Goal: Task Accomplishment & Management: Use online tool/utility

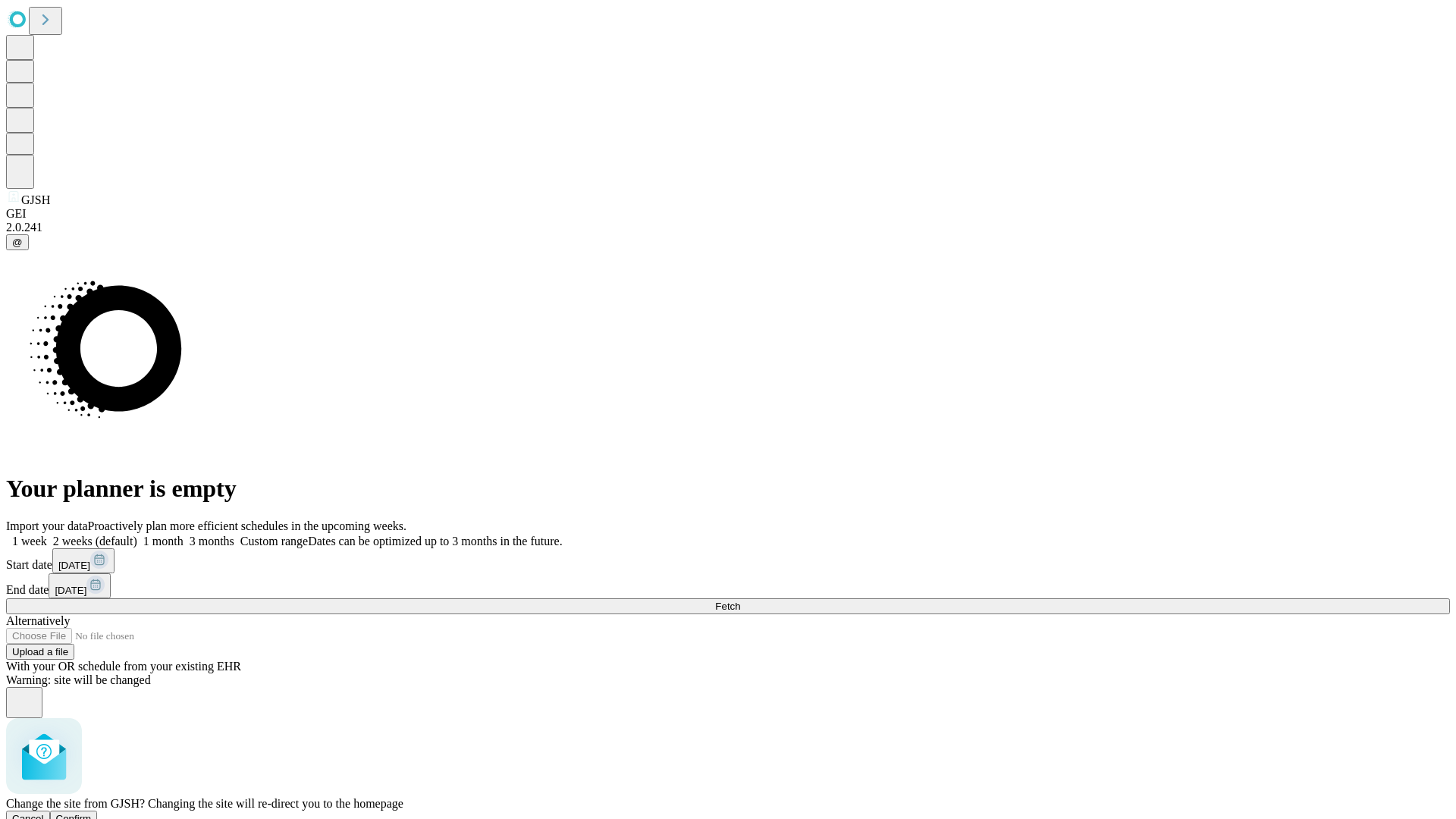
click at [92, 813] on span "Confirm" at bounding box center [74, 819] width 36 height 12
click at [137, 534] on label "2 weeks (default)" at bounding box center [92, 540] width 91 height 13
click at [740, 601] on span "Fetch" at bounding box center [728, 606] width 25 height 12
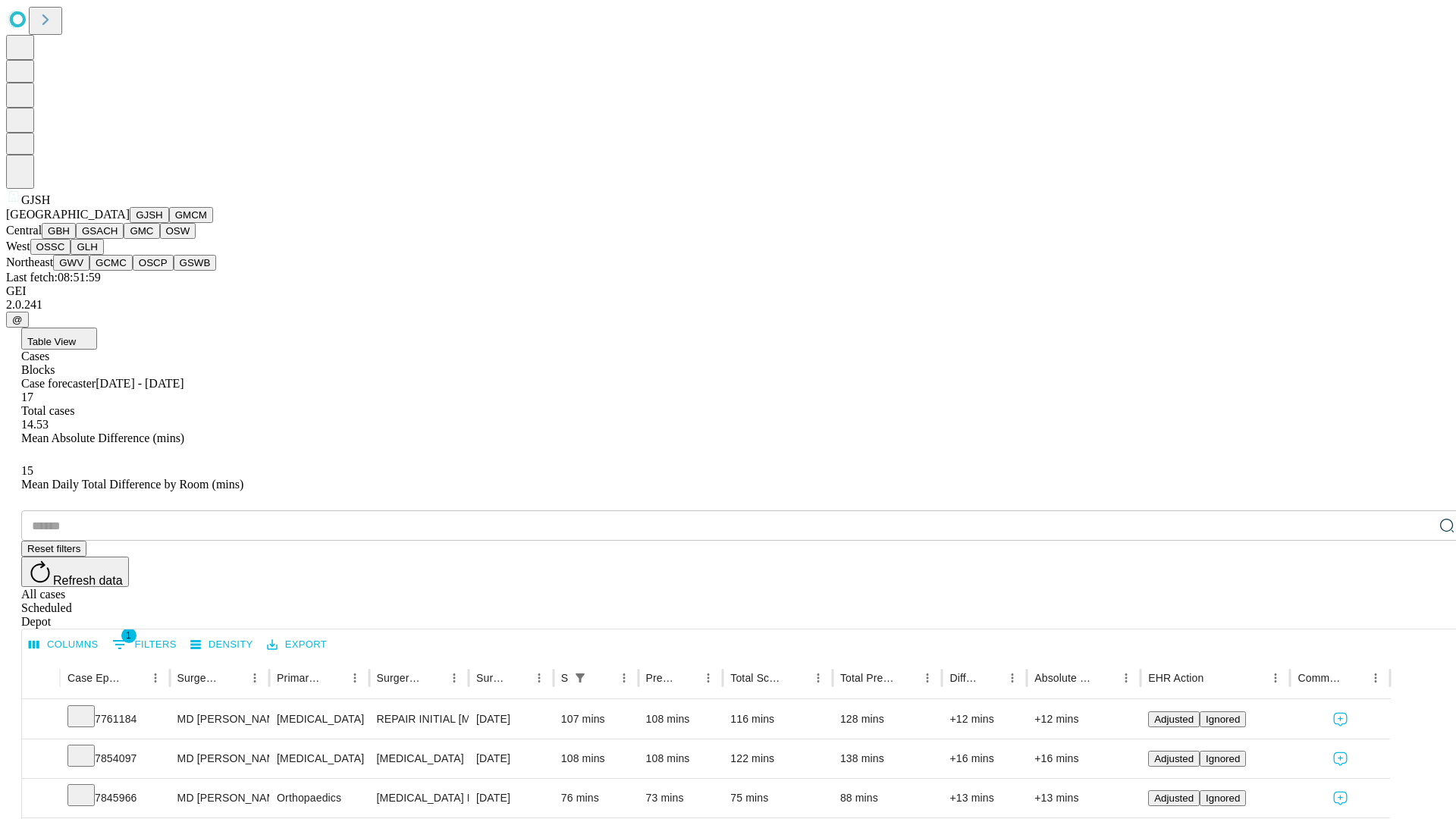
click at [169, 223] on button "GMCM" at bounding box center [190, 214] width 44 height 16
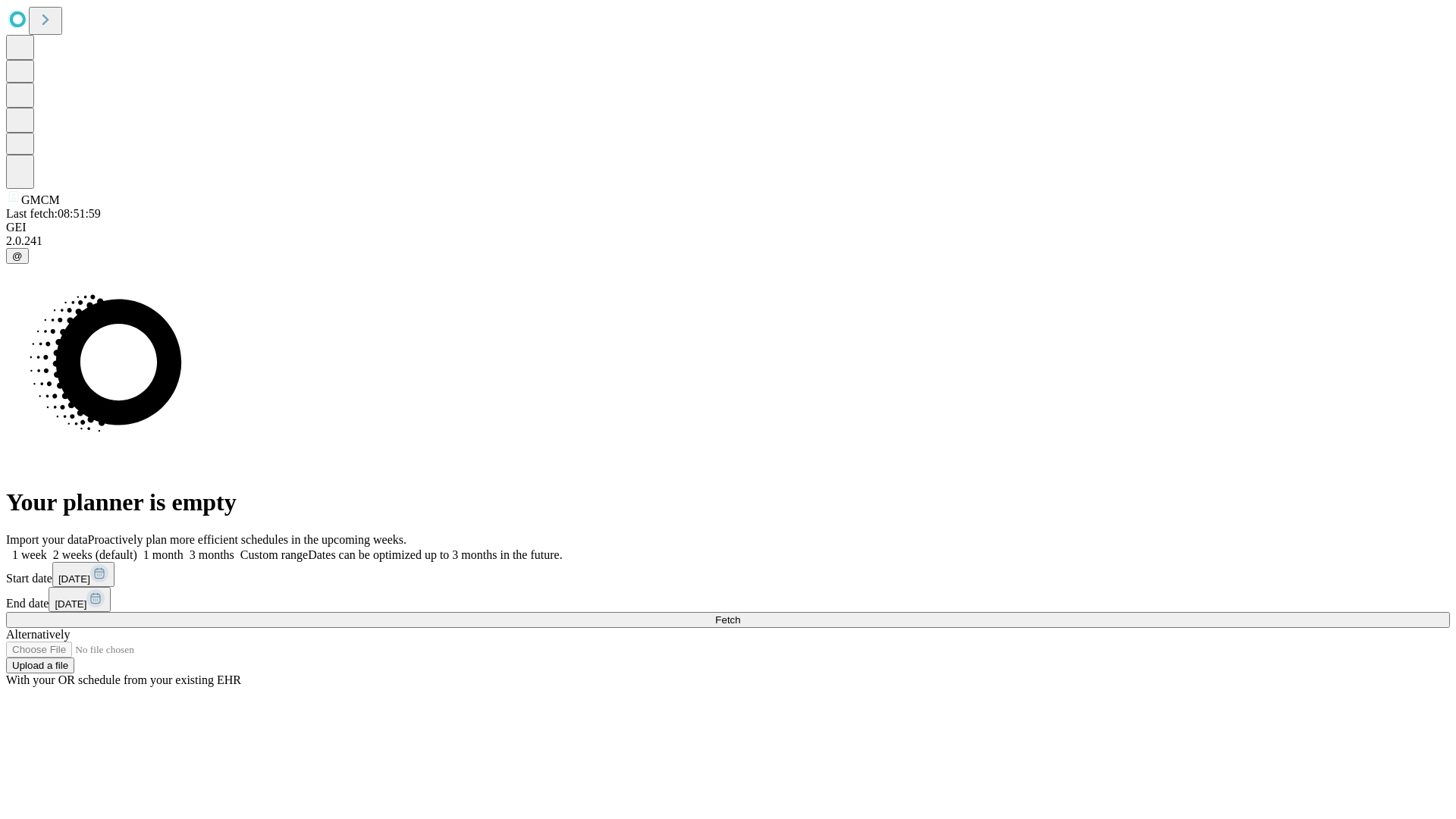
click at [137, 548] on label "2 weeks (default)" at bounding box center [92, 554] width 91 height 13
click at [740, 614] on span "Fetch" at bounding box center [728, 620] width 25 height 12
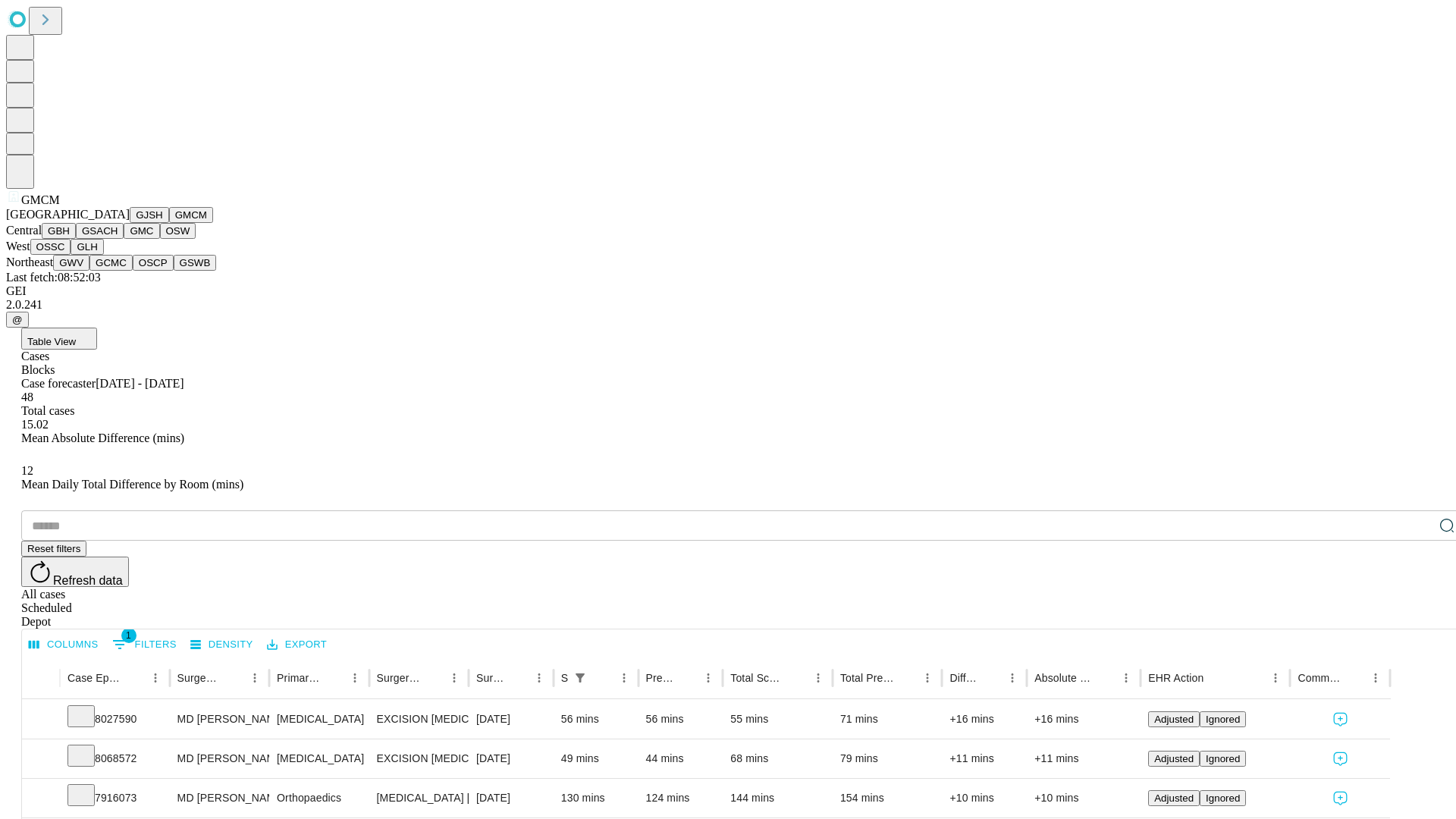
click at [76, 239] on button "GBH" at bounding box center [58, 231] width 34 height 16
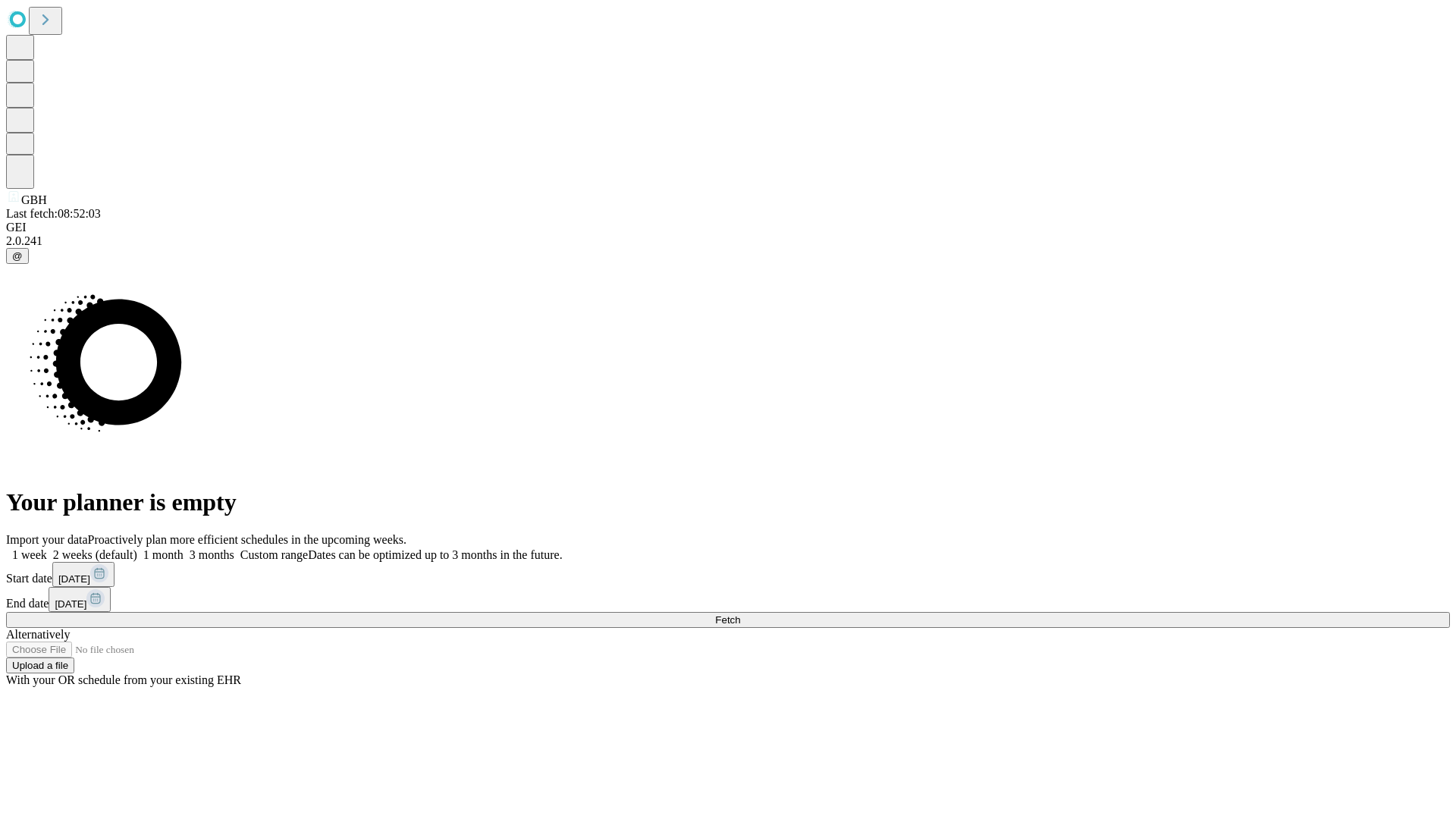
click at [740, 614] on span "Fetch" at bounding box center [728, 620] width 25 height 12
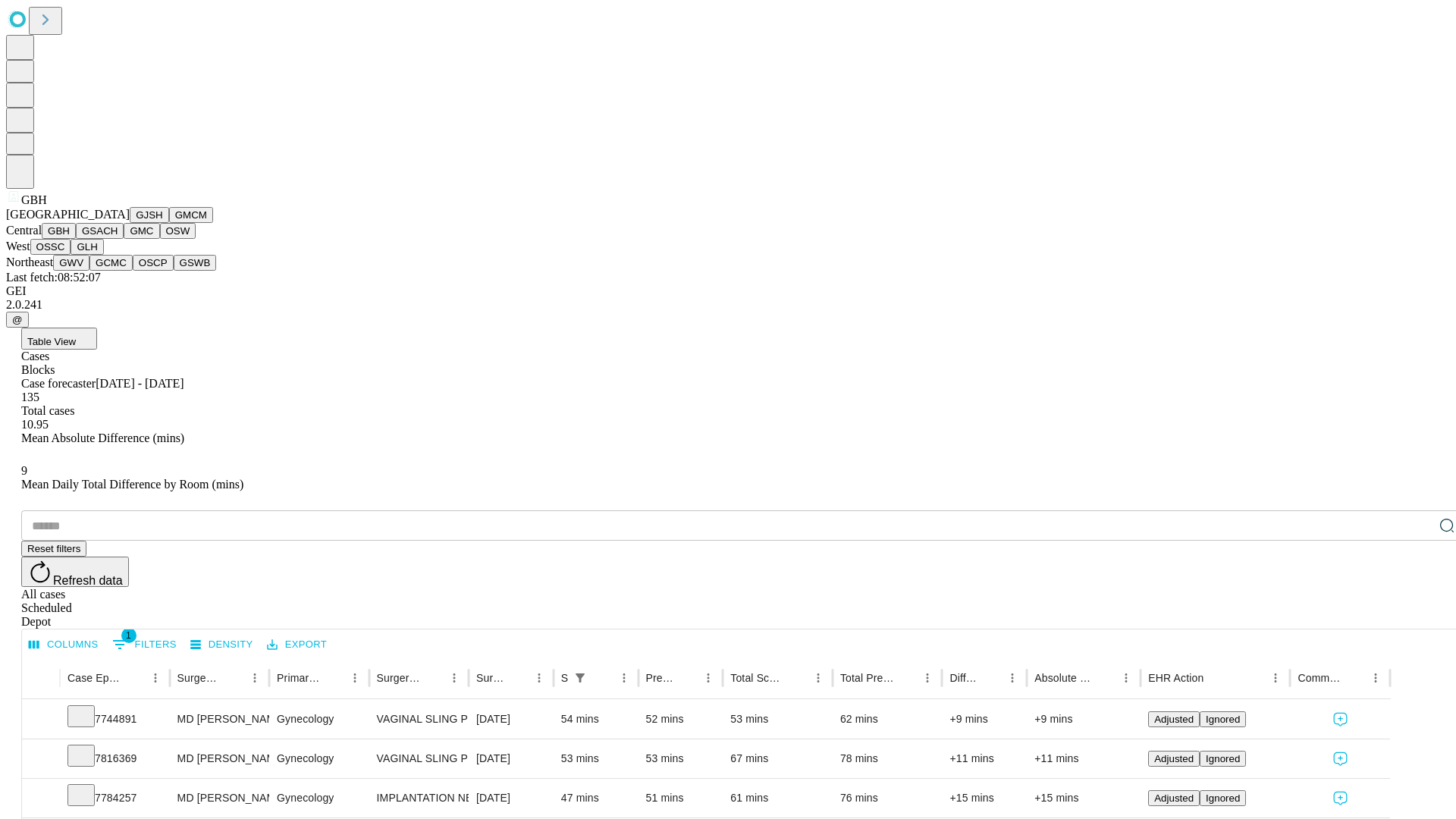
click at [118, 239] on button "GSACH" at bounding box center [99, 231] width 48 height 16
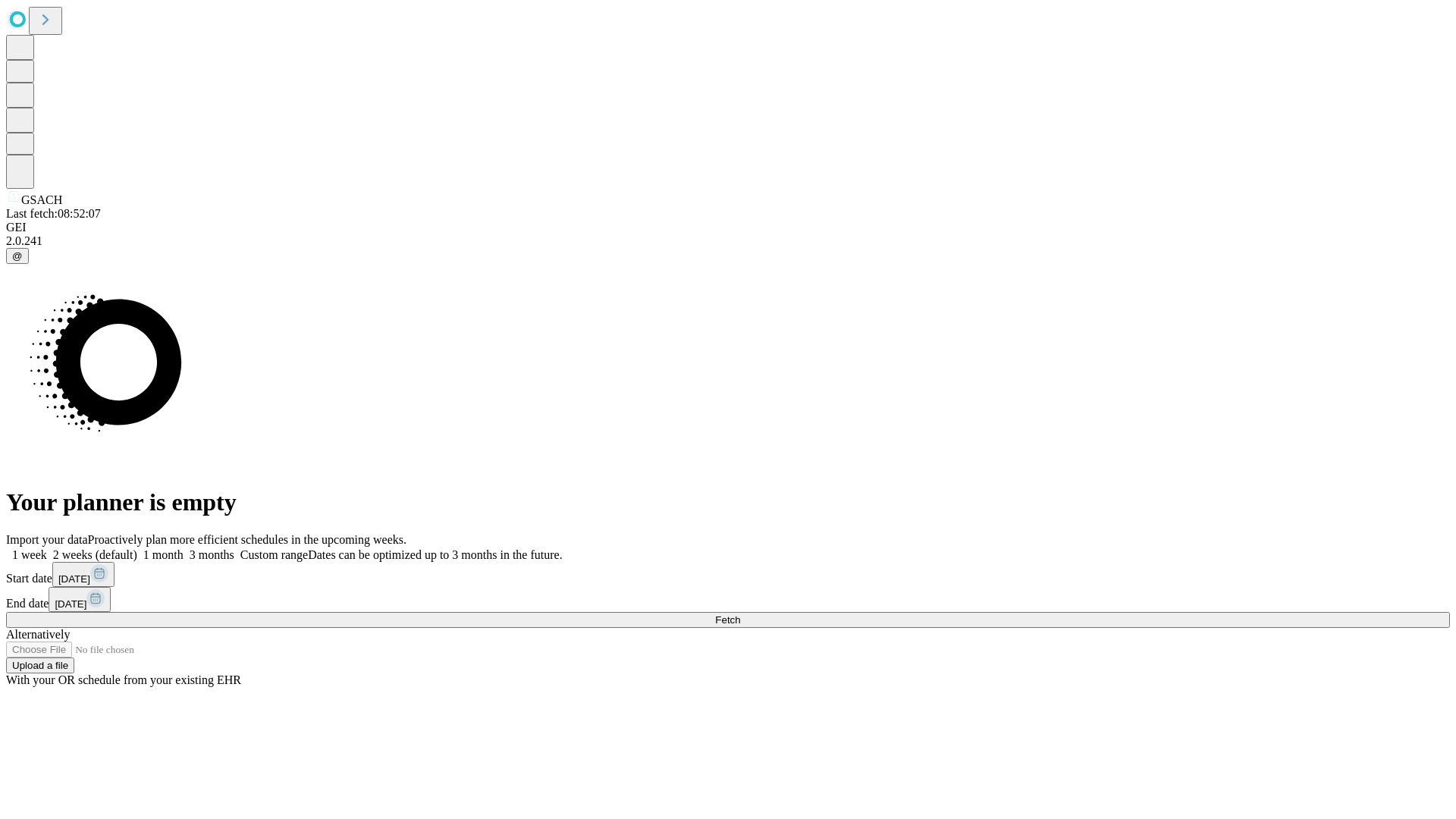
click at [740, 614] on span "Fetch" at bounding box center [728, 620] width 25 height 12
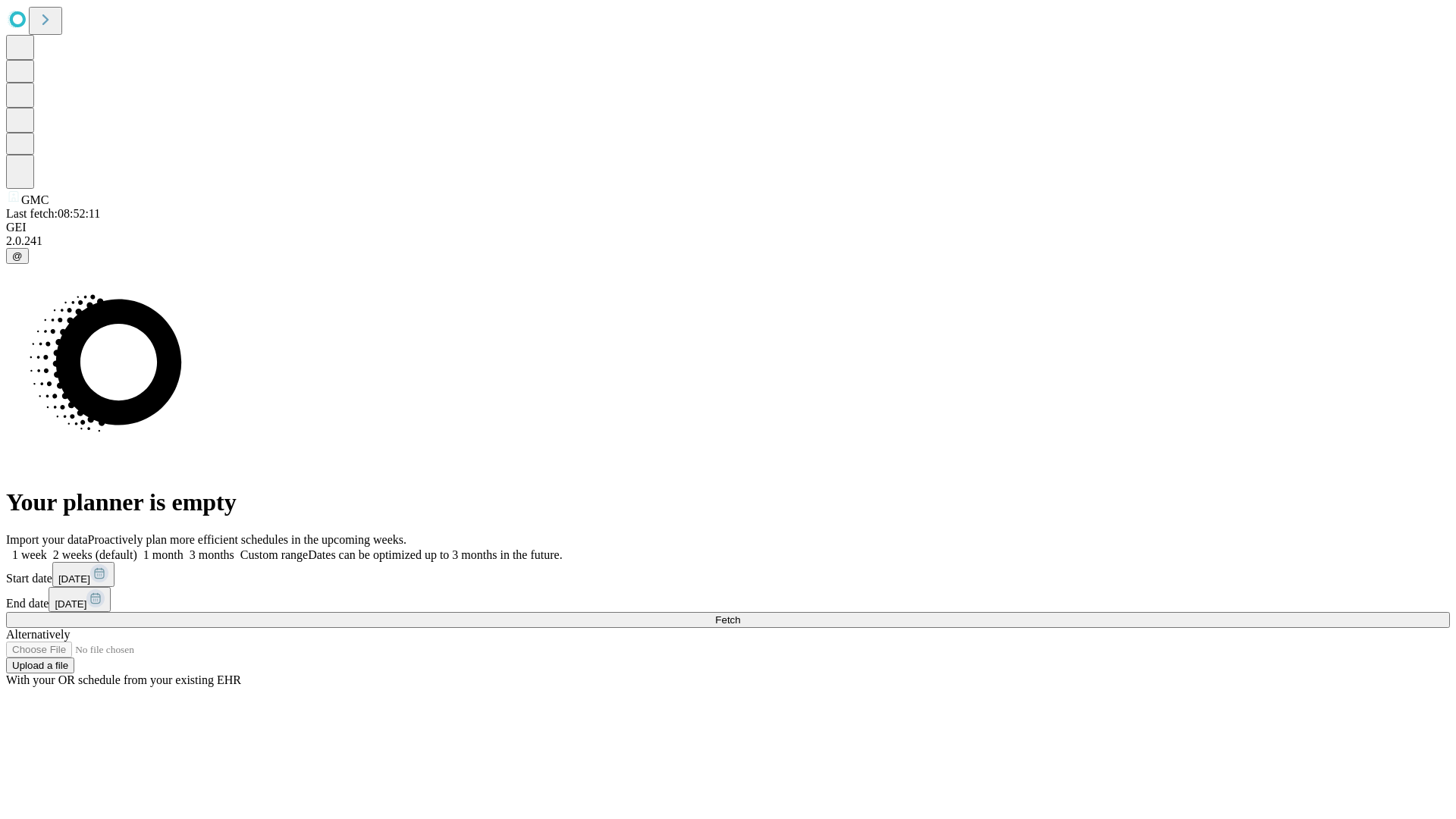
click at [137, 548] on label "2 weeks (default)" at bounding box center [92, 554] width 91 height 13
click at [740, 614] on span "Fetch" at bounding box center [728, 620] width 25 height 12
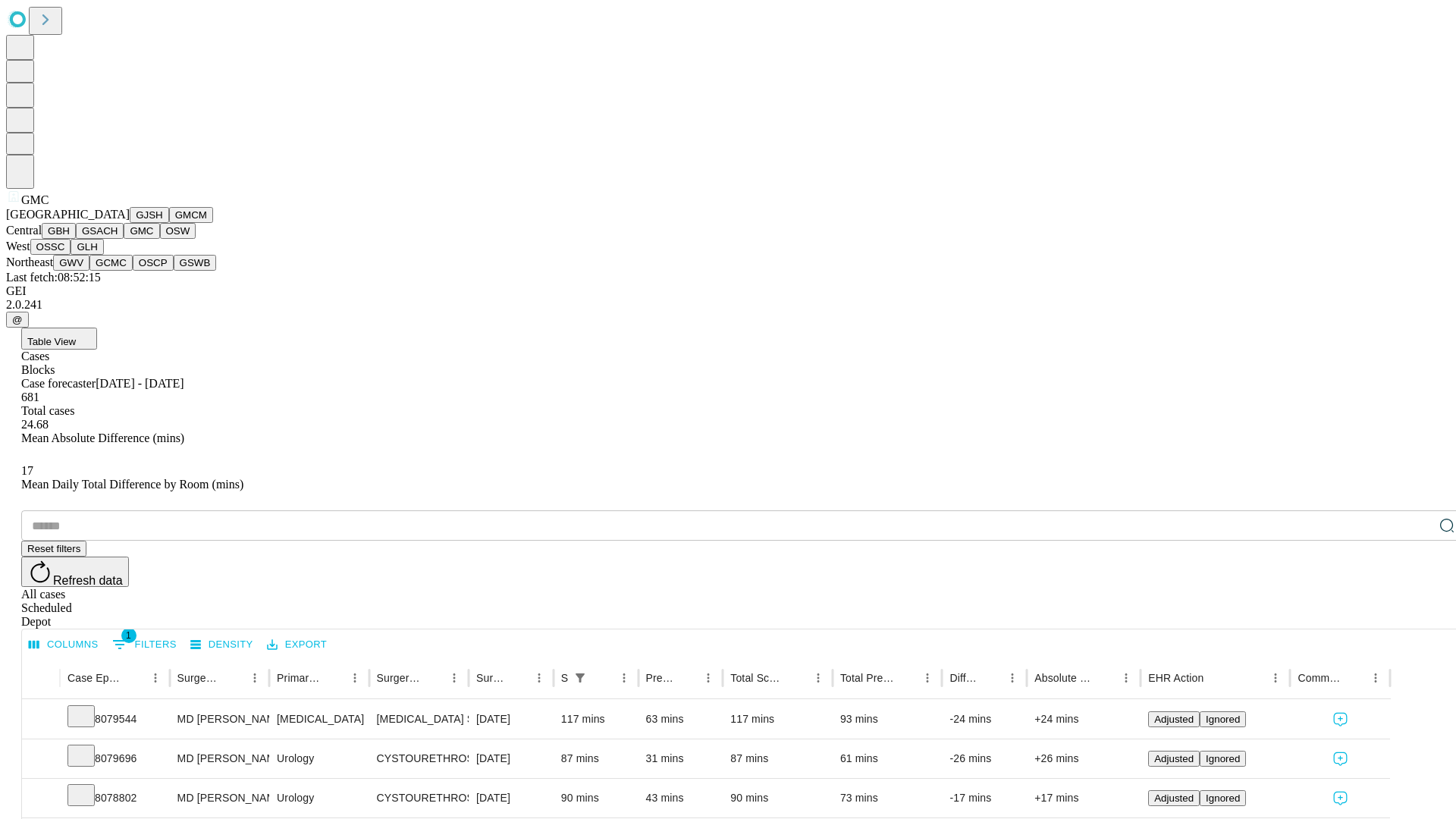
click at [160, 239] on button "OSW" at bounding box center [177, 231] width 36 height 16
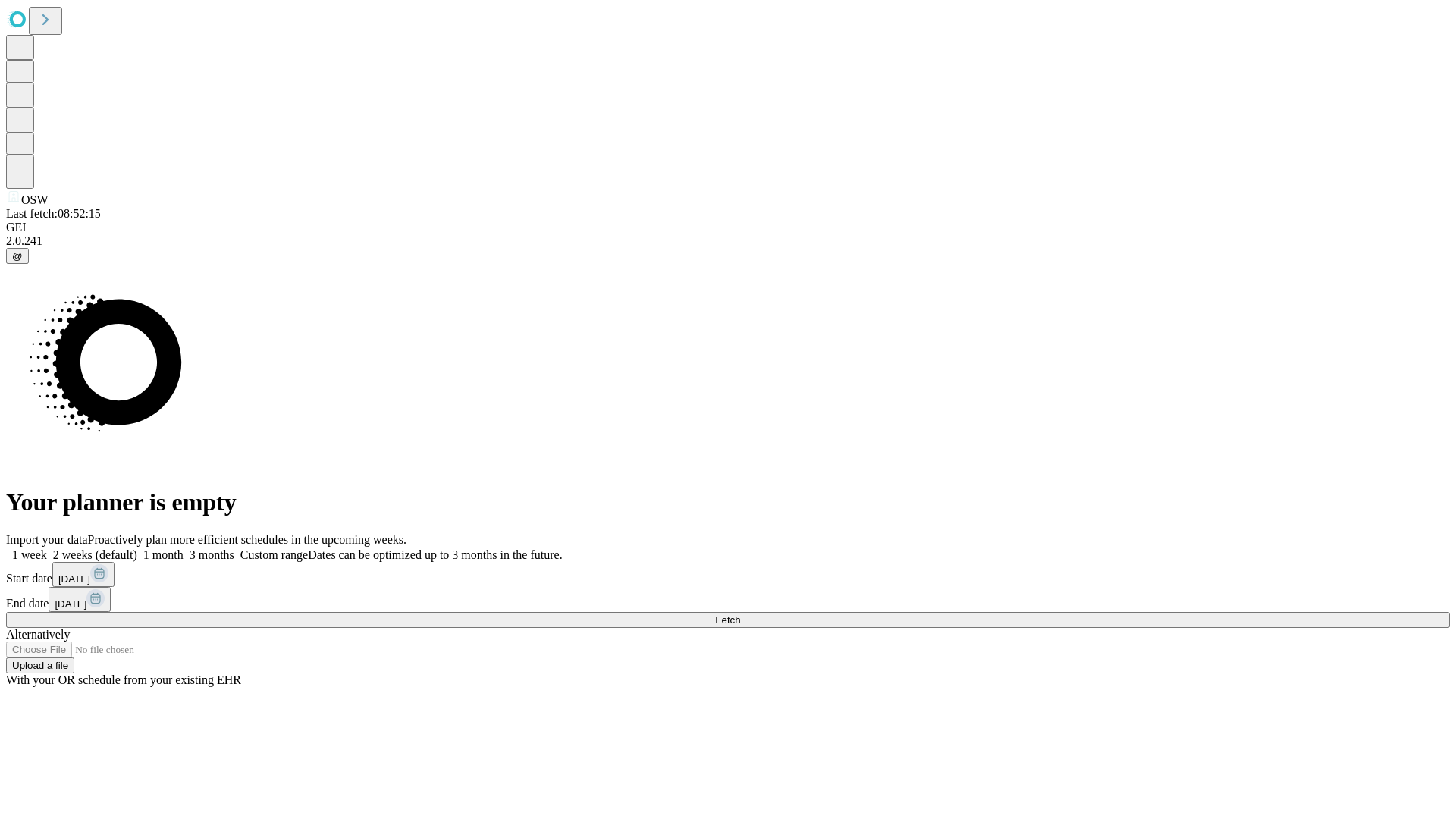
click at [137, 548] on label "2 weeks (default)" at bounding box center [92, 554] width 91 height 13
click at [740, 614] on span "Fetch" at bounding box center [728, 620] width 25 height 12
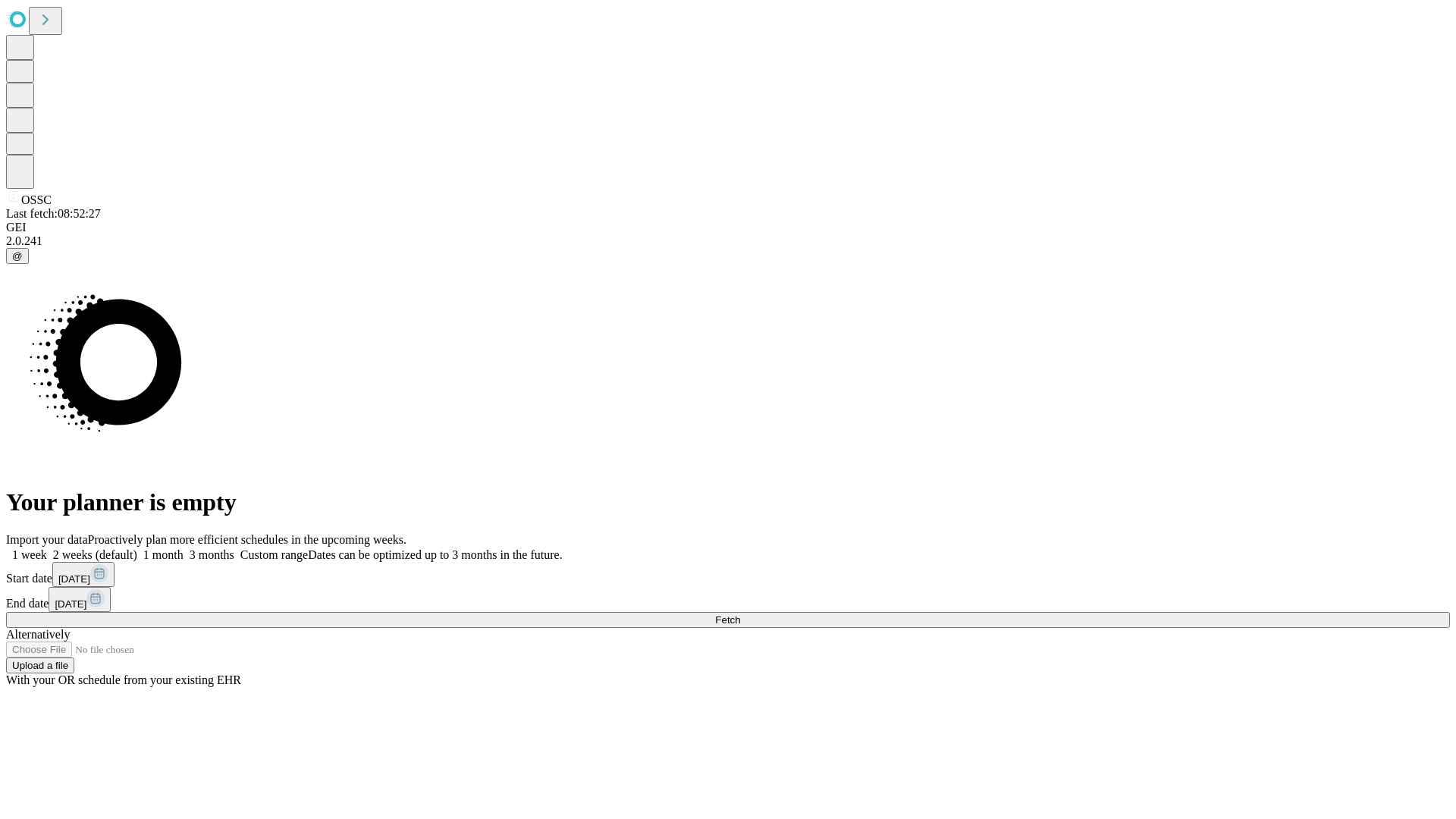
click at [137, 548] on label "2 weeks (default)" at bounding box center [92, 554] width 91 height 13
click at [740, 614] on span "Fetch" at bounding box center [728, 620] width 25 height 12
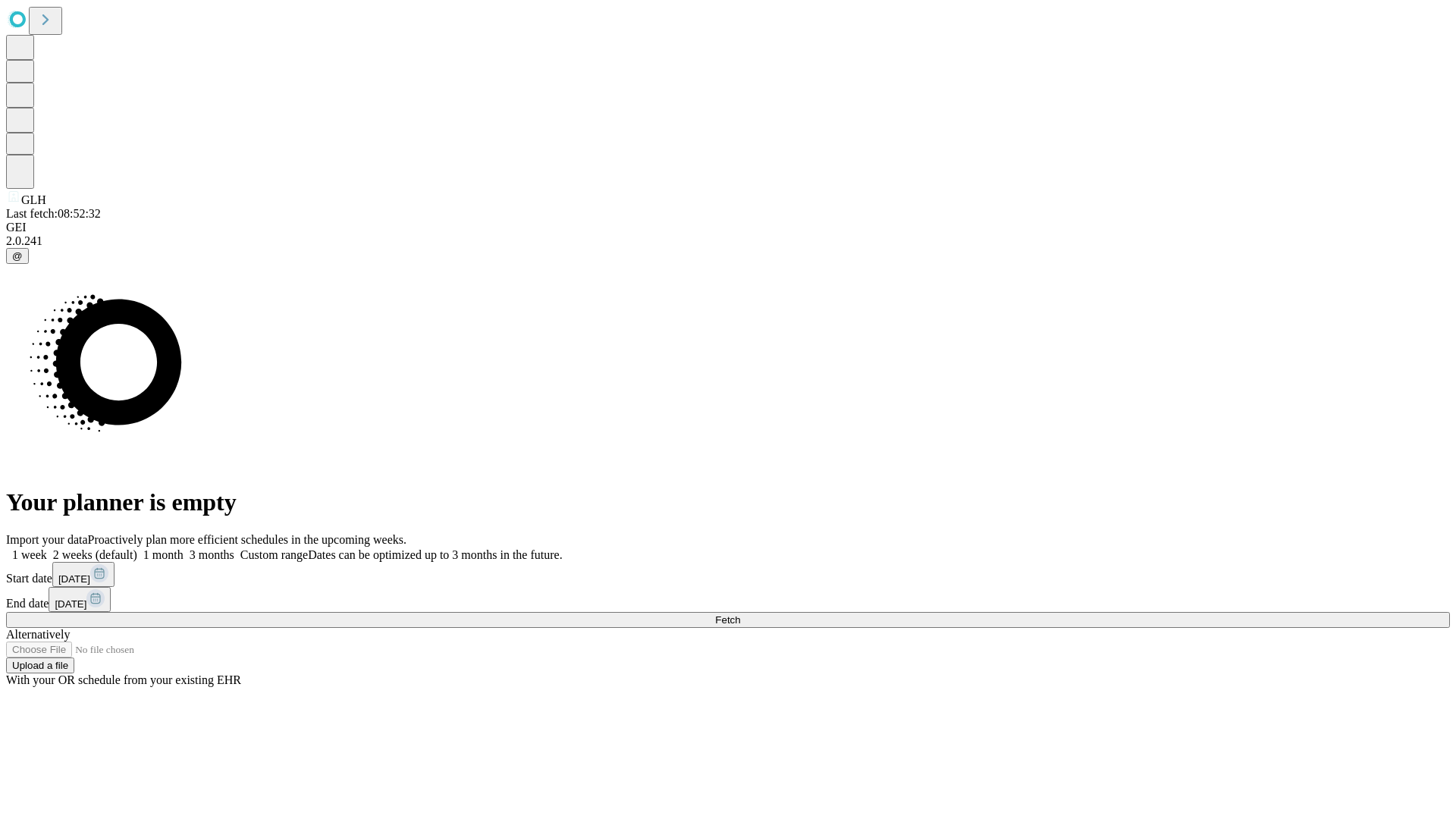
click at [137, 548] on label "2 weeks (default)" at bounding box center [92, 554] width 91 height 13
click at [740, 614] on span "Fetch" at bounding box center [728, 620] width 25 height 12
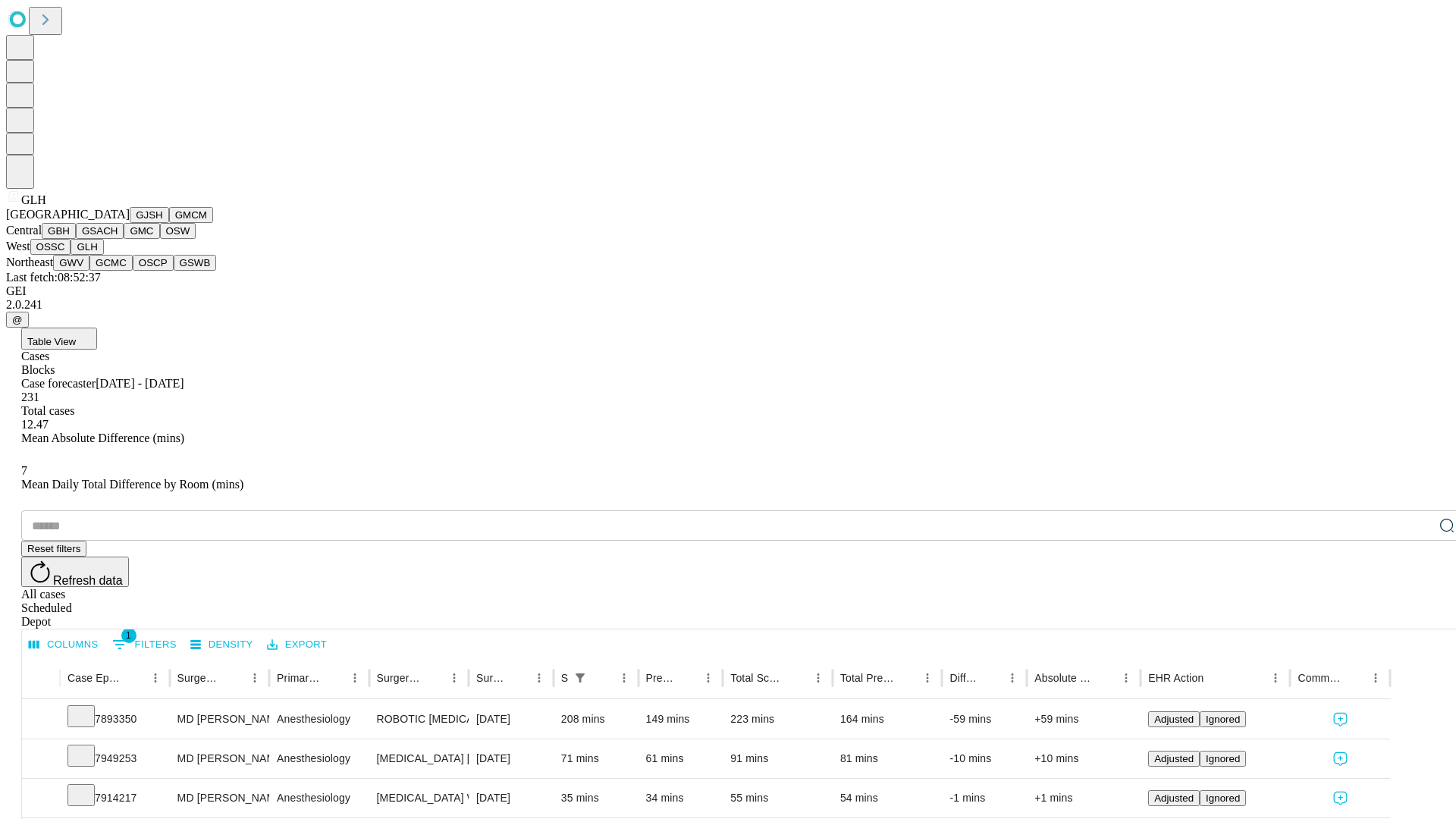
click at [90, 271] on button "GWV" at bounding box center [70, 262] width 36 height 16
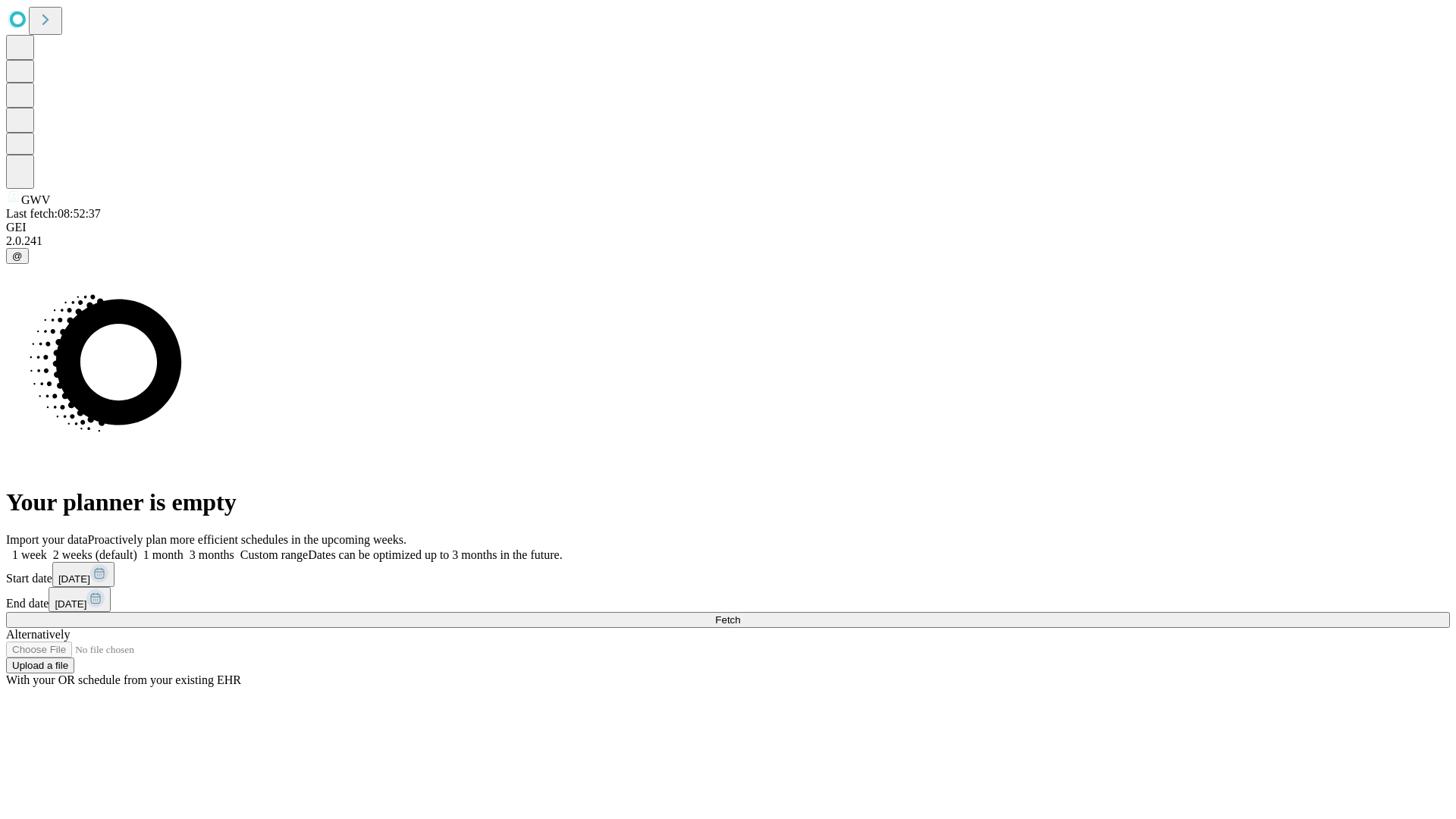
click at [137, 548] on label "2 weeks (default)" at bounding box center [92, 554] width 91 height 13
click at [740, 614] on span "Fetch" at bounding box center [728, 620] width 25 height 12
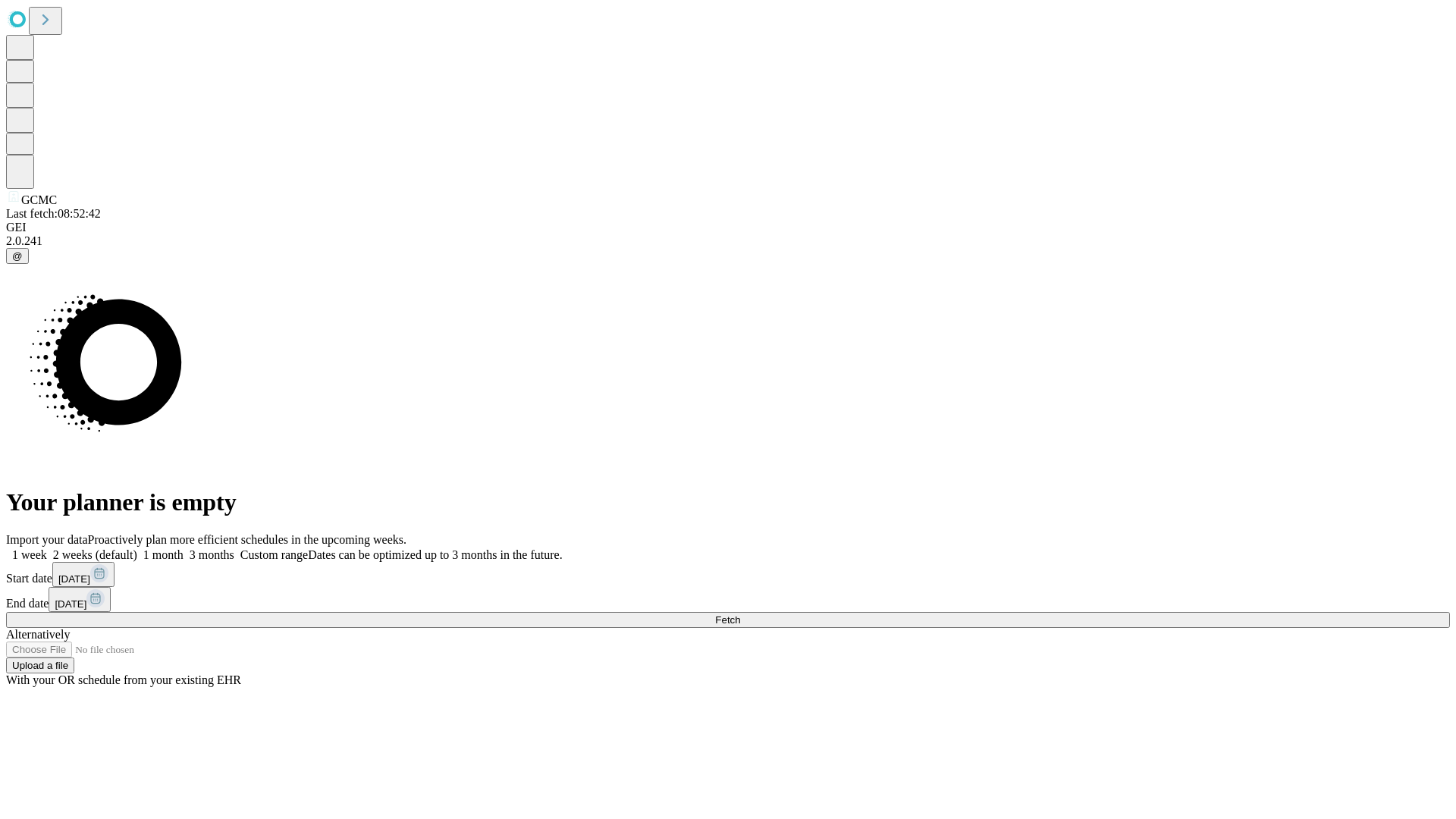
click at [740, 614] on span "Fetch" at bounding box center [728, 620] width 25 height 12
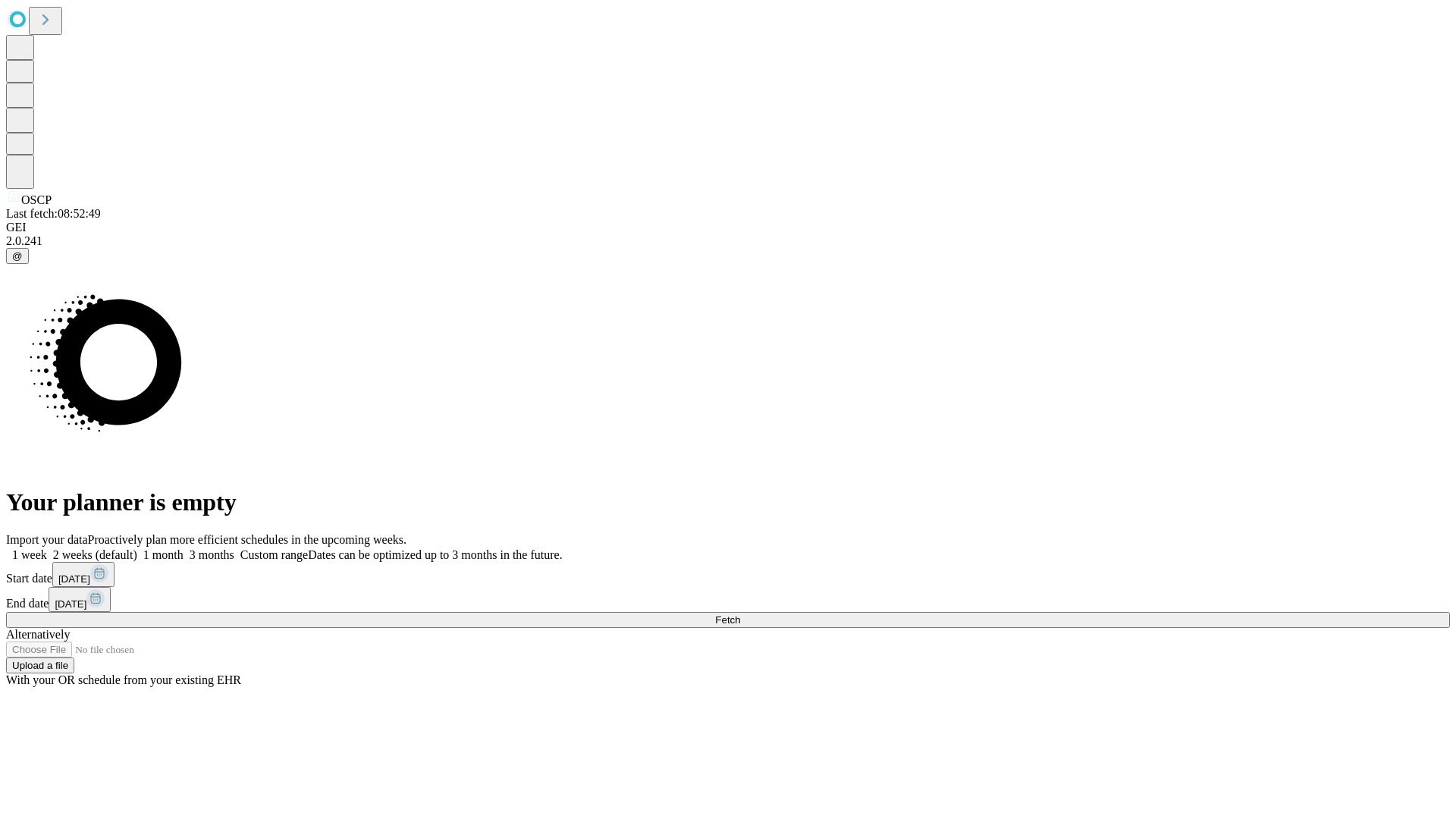
click at [137, 548] on label "2 weeks (default)" at bounding box center [92, 554] width 91 height 13
click at [740, 614] on span "Fetch" at bounding box center [728, 620] width 25 height 12
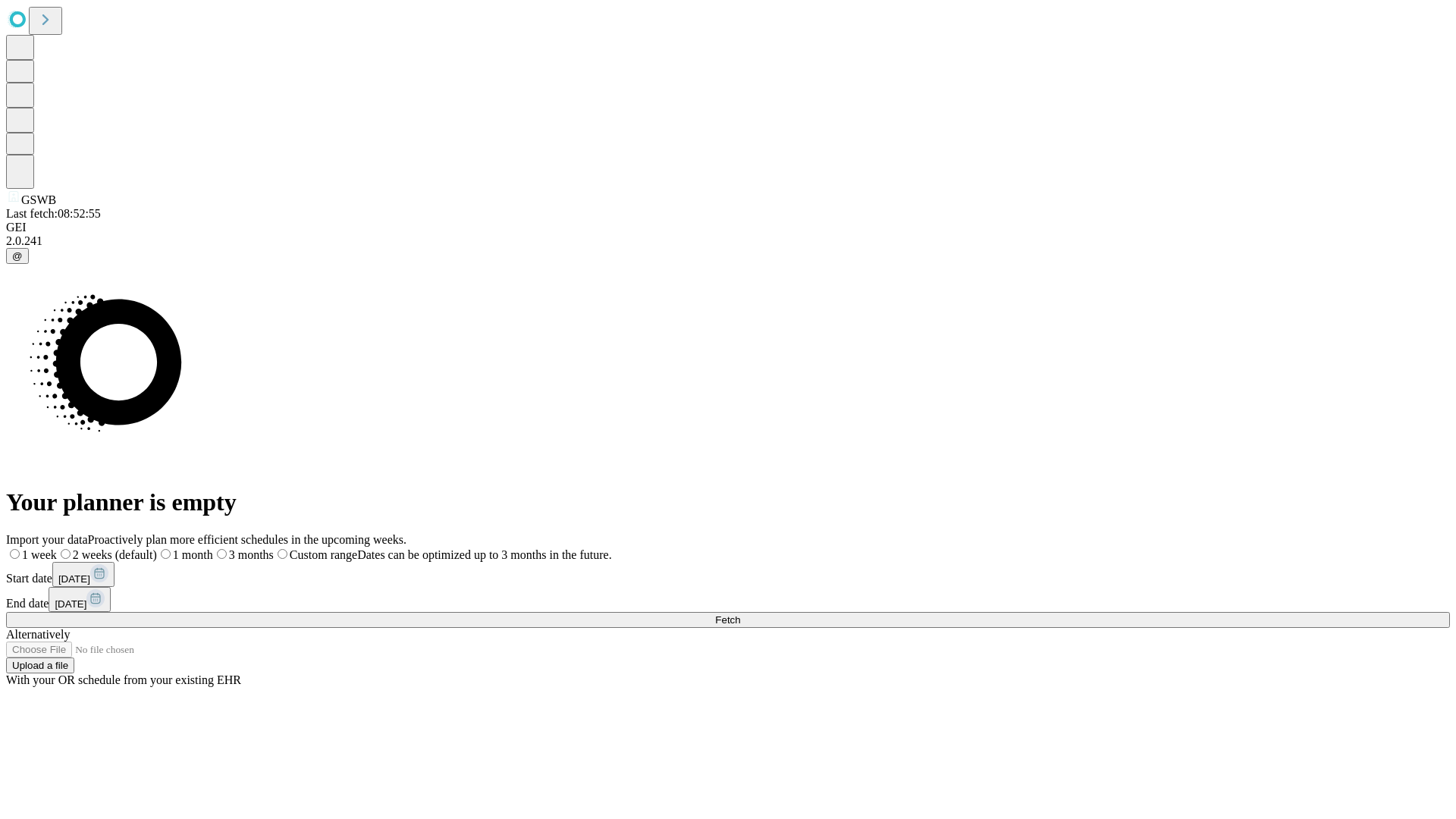
click at [157, 548] on label "2 weeks (default)" at bounding box center [106, 554] width 100 height 13
click at [740, 614] on span "Fetch" at bounding box center [728, 620] width 25 height 12
